Goal: Find specific page/section: Find specific page/section

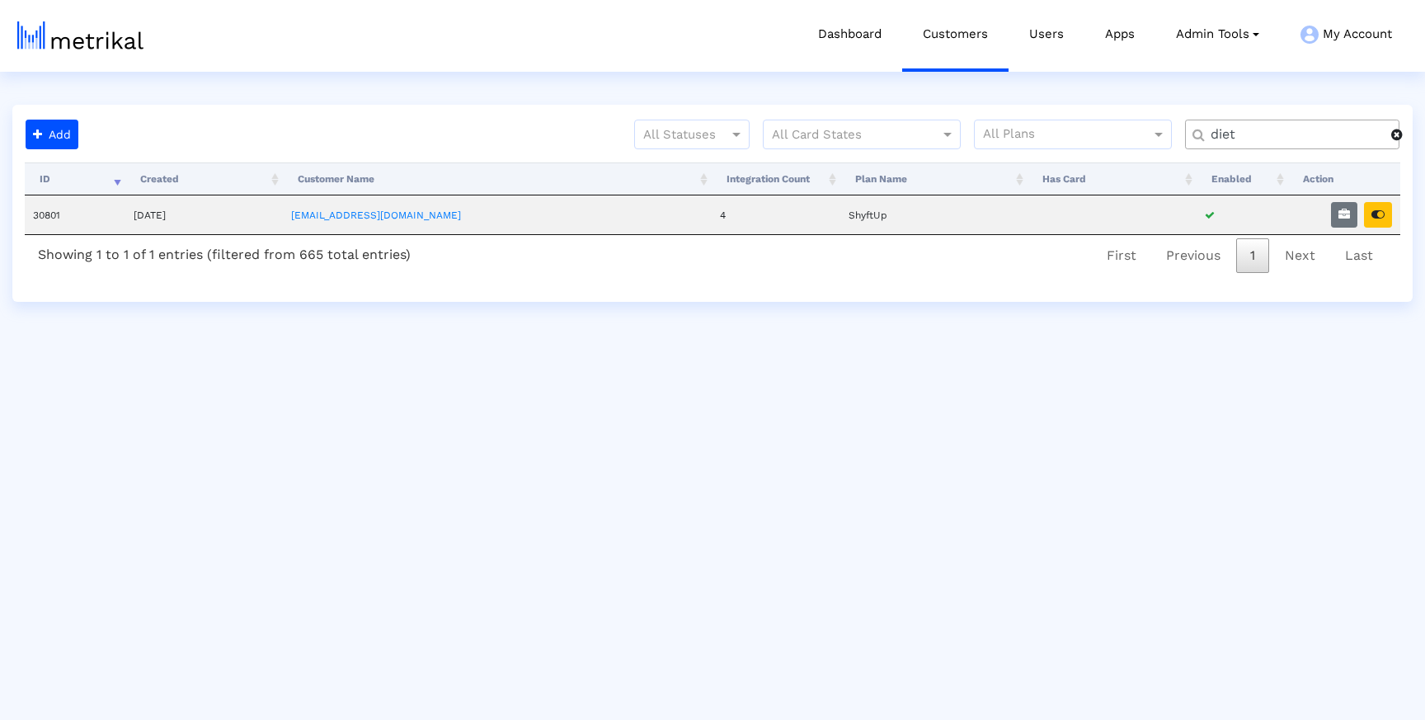
click at [1287, 131] on input "diet" at bounding box center [1295, 134] width 192 height 17
type input "washm"
click at [390, 210] on link "[EMAIL_ADDRESS][DOMAIN_NAME]" at bounding box center [376, 216] width 170 height 12
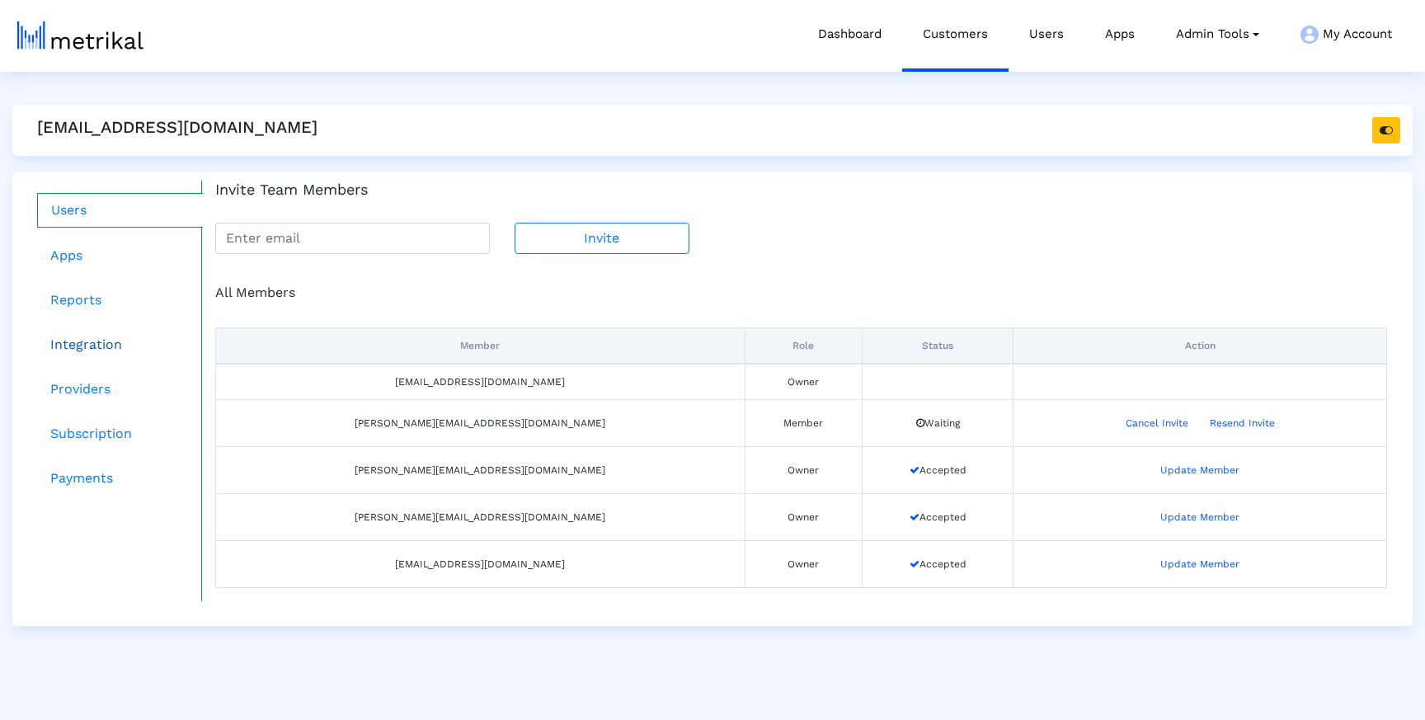
click at [97, 339] on link "Integration" at bounding box center [120, 344] width 166 height 33
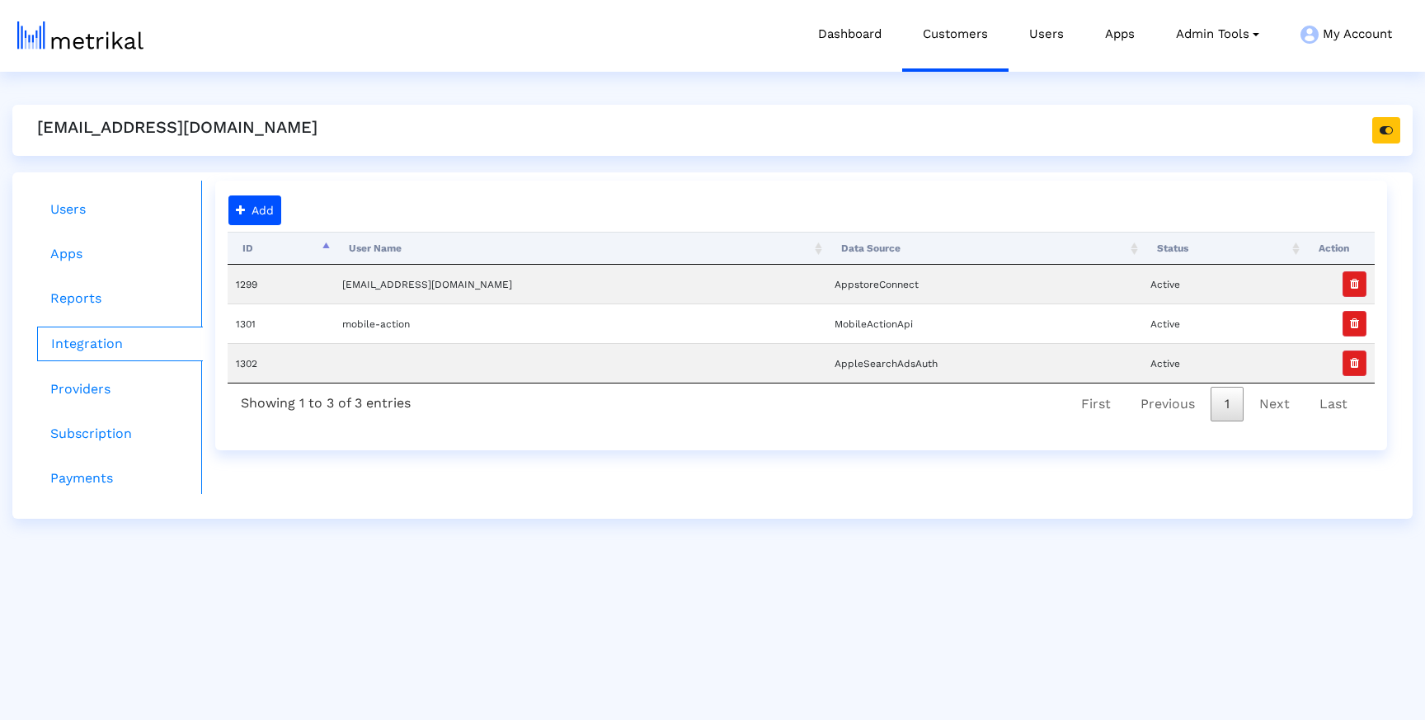
click at [1402, 129] on div "[EMAIL_ADDRESS][DOMAIN_NAME]" at bounding box center [712, 130] width 1401 height 51
click at [1384, 129] on icon "button" at bounding box center [1386, 131] width 13 height 12
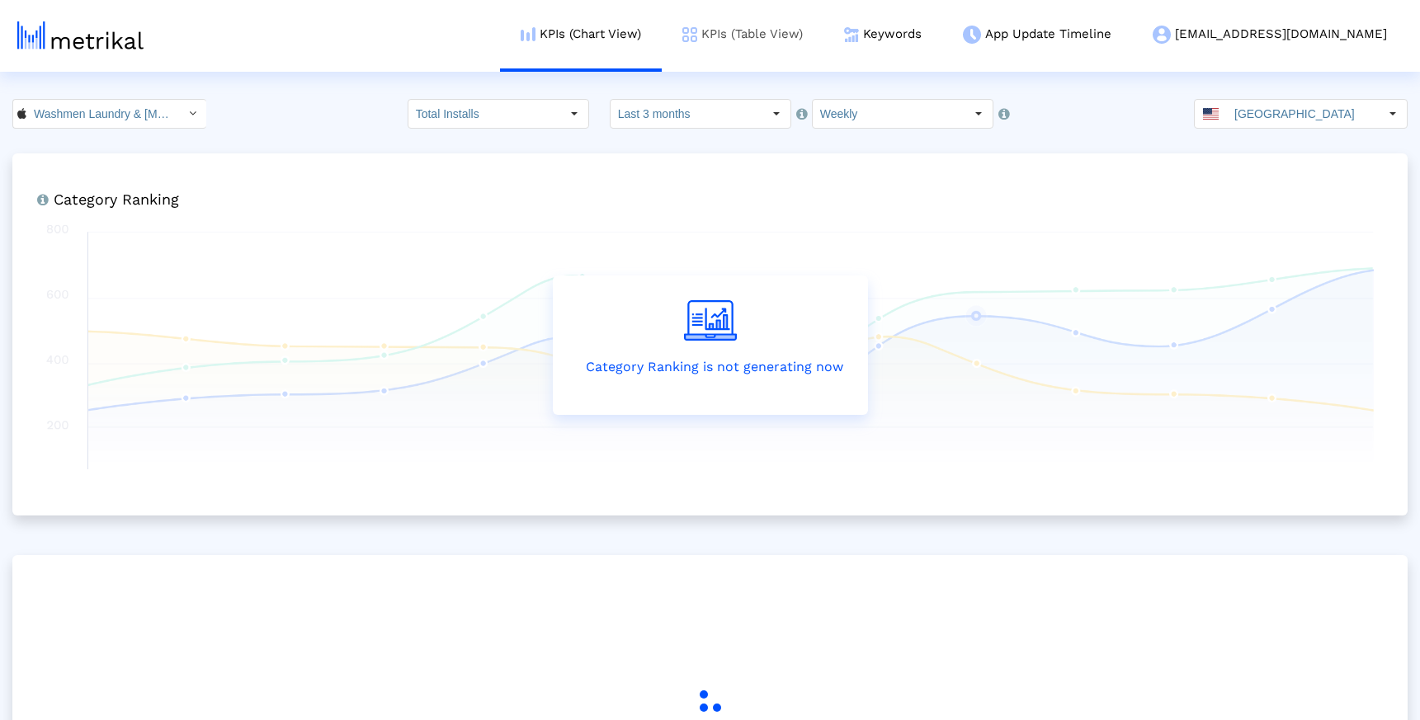
click at [799, 40] on link "KPIs (Table View)" at bounding box center [743, 34] width 162 height 68
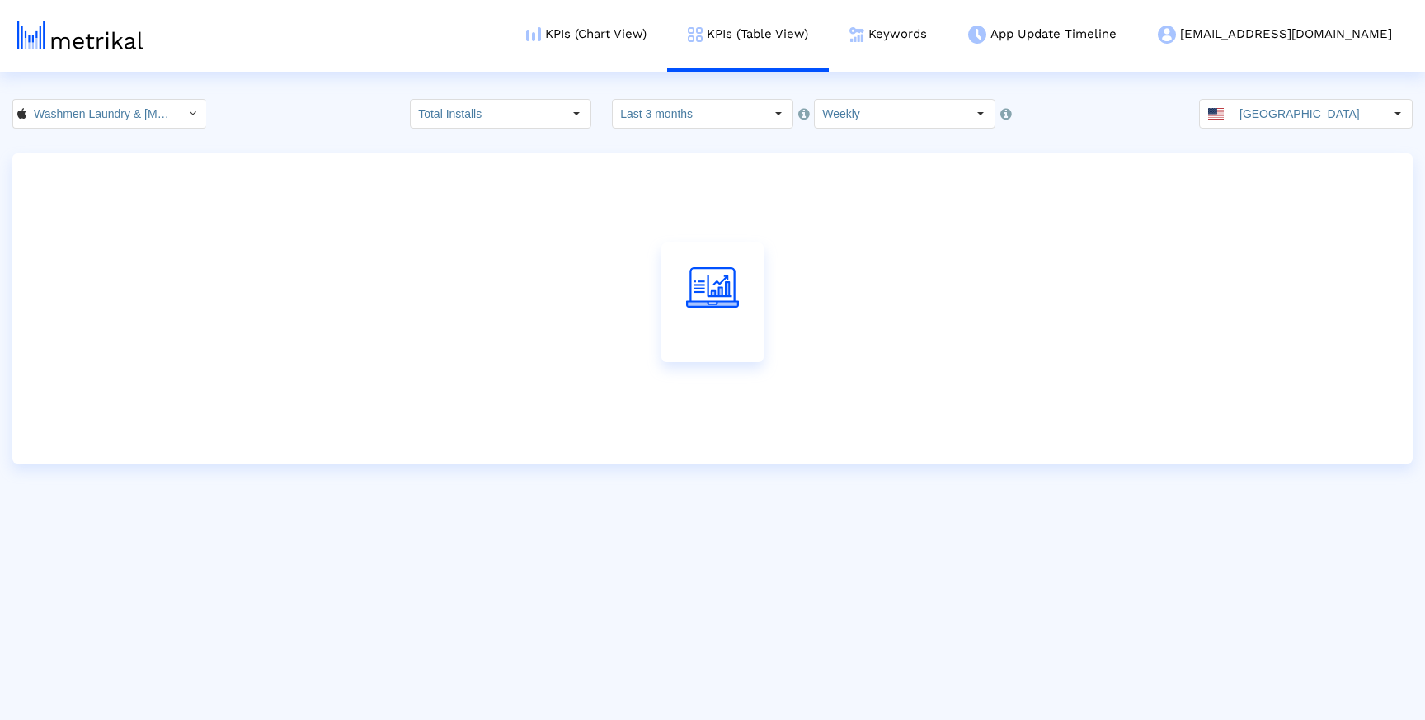
click at [1309, 115] on input "United States" at bounding box center [1308, 114] width 152 height 28
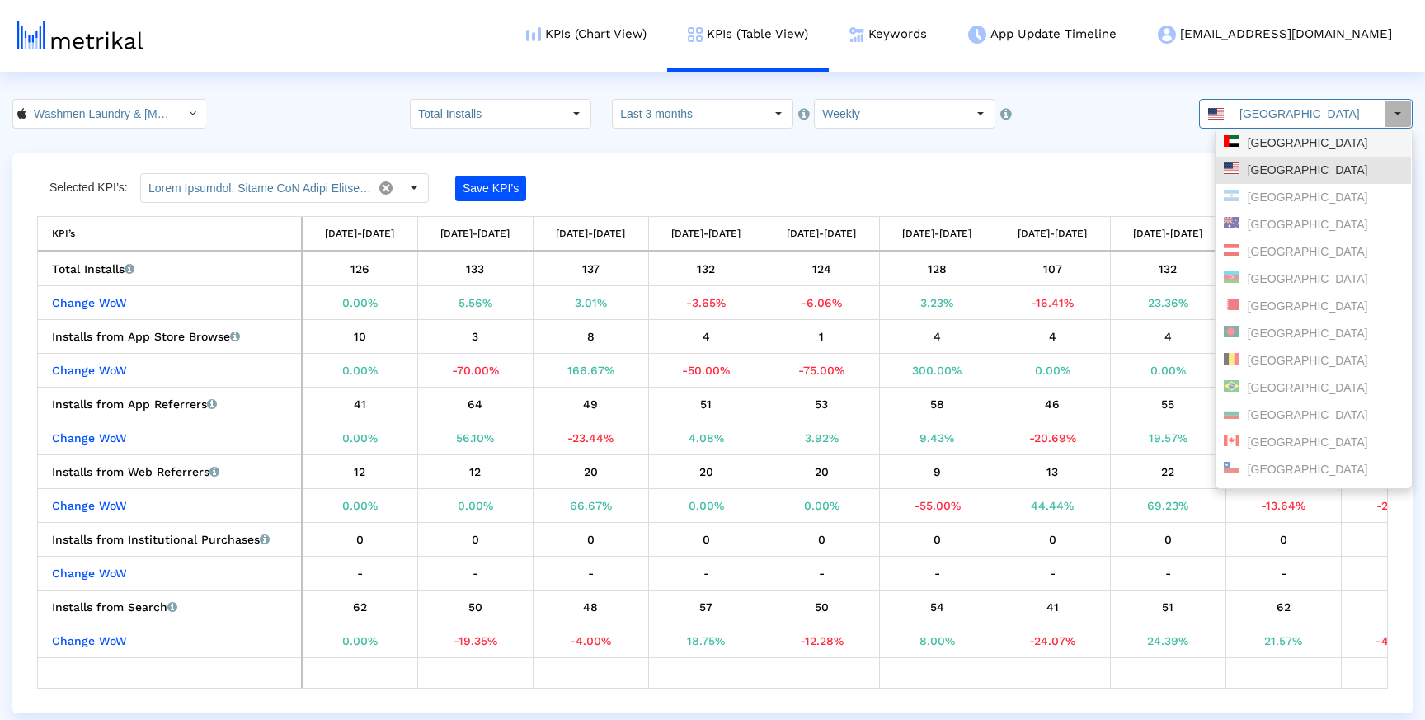
click at [1293, 136] on div "United Arab Emirates" at bounding box center [1314, 143] width 180 height 16
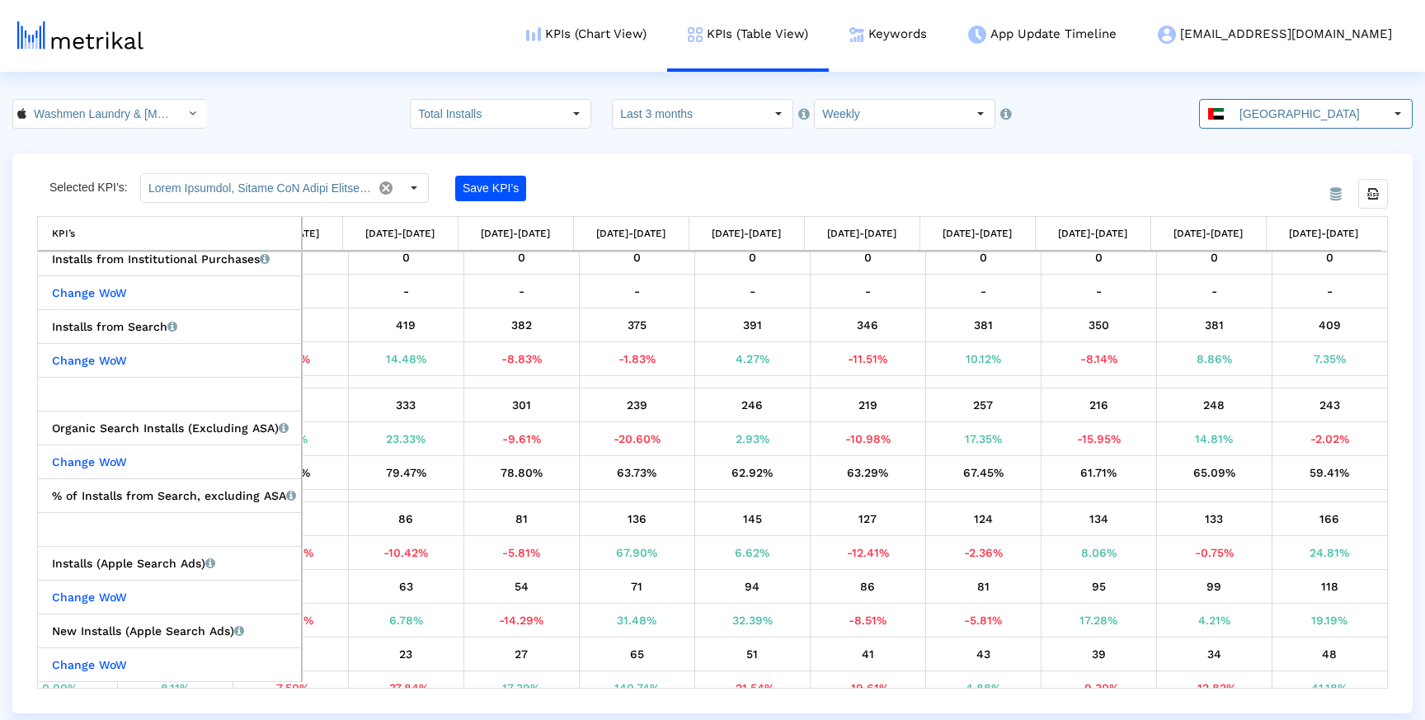
scroll to position [282, 0]
